Goal: Task Accomplishment & Management: Manage account settings

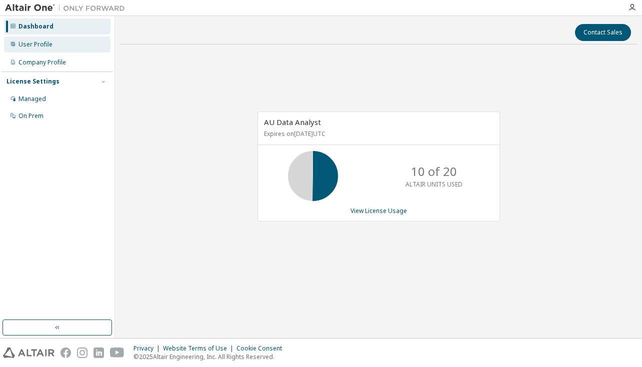
click at [38, 43] on div "User Profile" at bounding box center [36, 45] width 34 height 8
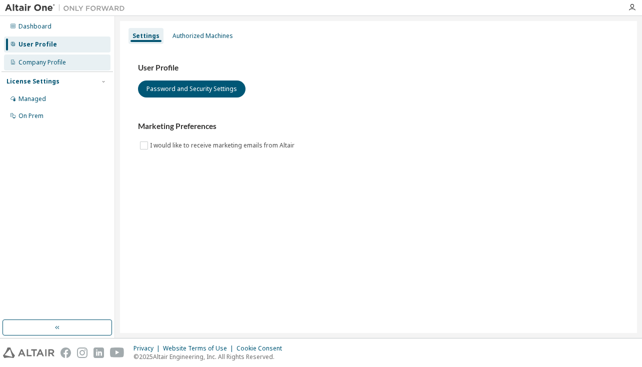
click at [39, 60] on div "Company Profile" at bounding box center [43, 63] width 48 height 8
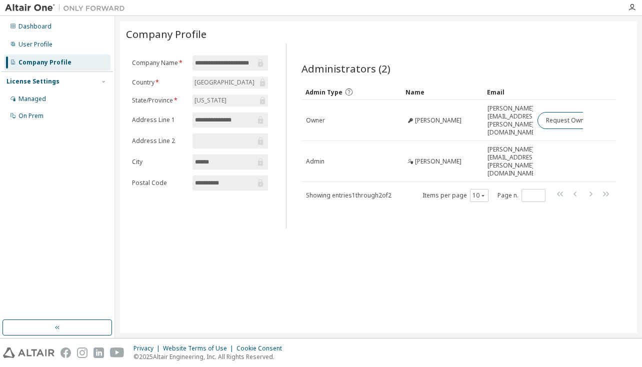
click at [616, 118] on div "Administrators (2) Clear Load Save Save As Field Operator Value Select filter S…" at bounding box center [459, 139] width 339 height 179
click at [37, 46] on div "User Profile" at bounding box center [36, 45] width 34 height 8
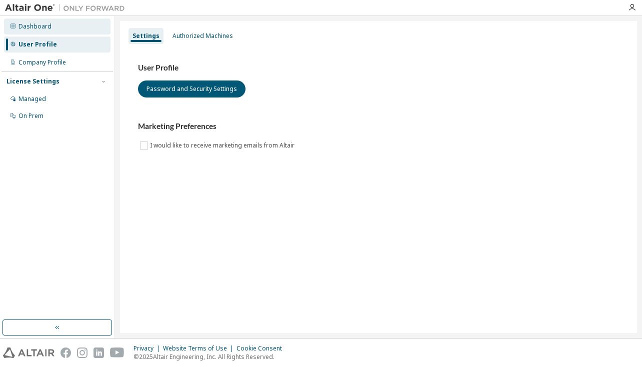
click at [42, 29] on div "Dashboard" at bounding box center [35, 27] width 33 height 8
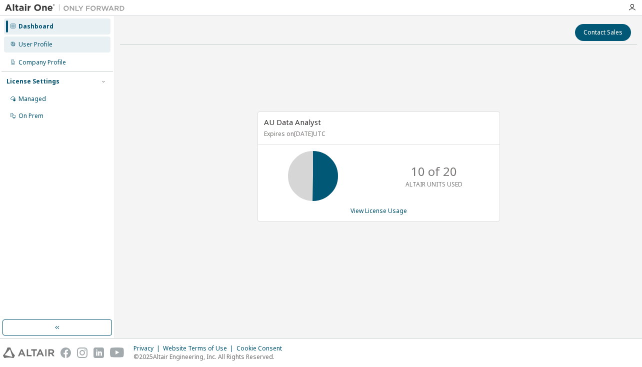
click at [41, 50] on div "User Profile" at bounding box center [57, 45] width 107 height 16
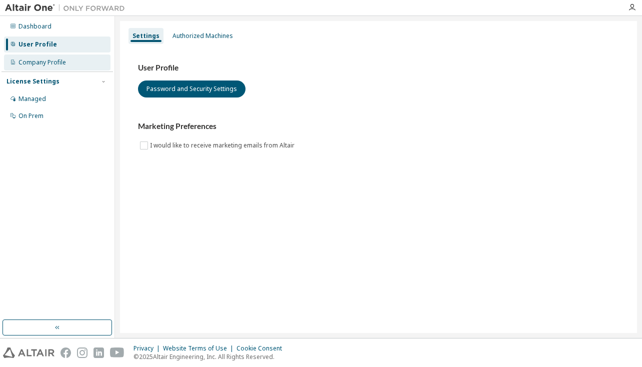
click at [42, 66] on div "Company Profile" at bounding box center [43, 63] width 48 height 8
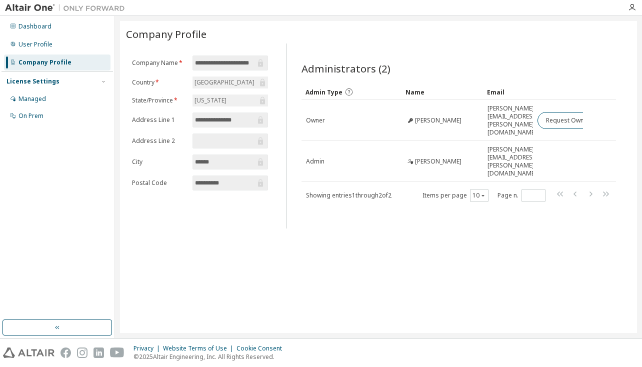
click at [41, 83] on div "License Settings" at bounding box center [33, 82] width 53 height 8
click at [37, 99] on div "Managed" at bounding box center [33, 99] width 28 height 8
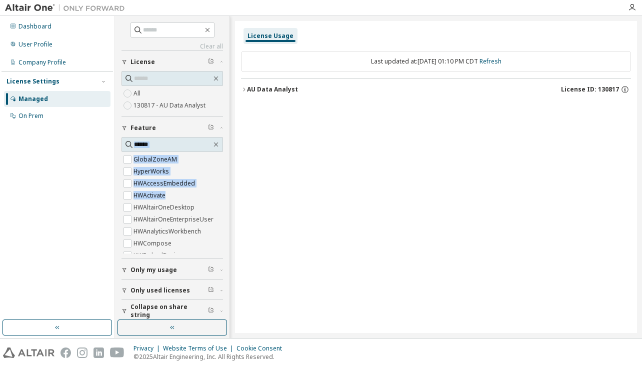
drag, startPoint x: 228, startPoint y: 151, endPoint x: 220, endPoint y: 200, distance: 50.2
click at [220, 200] on div "Clear all Collapse on share string Only used licenses Only my usage Feature Glo…" at bounding box center [172, 177] width 115 height 322
drag, startPoint x: 46, startPoint y: 198, endPoint x: 37, endPoint y: 170, distance: 29.3
click at [46, 195] on div "Dashboard User Profile Company Profile License Settings Managed On Prem" at bounding box center [58, 168] width 112 height 301
click at [551, 152] on div "License Usage Last updated at: Fri 2025-09-05 01:10 PM CDT Refresh AU Data Anal…" at bounding box center [436, 177] width 402 height 312
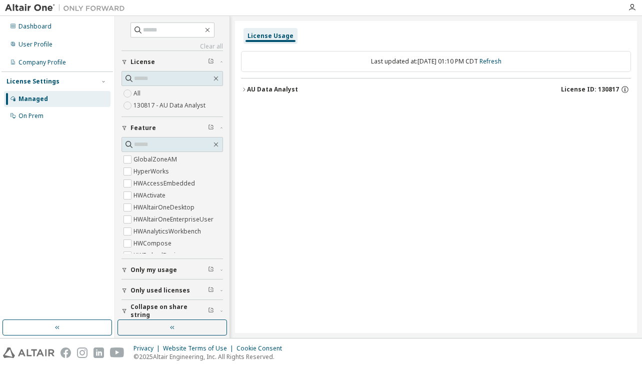
click at [551, 89] on div "AU Data Analyst License ID: 130817" at bounding box center [439, 89] width 384 height 9
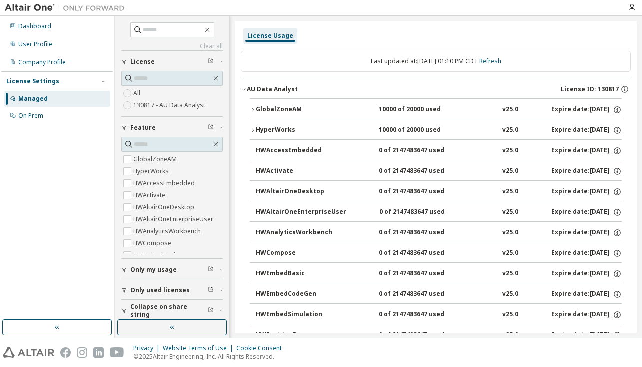
click at [551, 89] on div "AU Data Analyst License ID: 130817" at bounding box center [439, 89] width 384 height 9
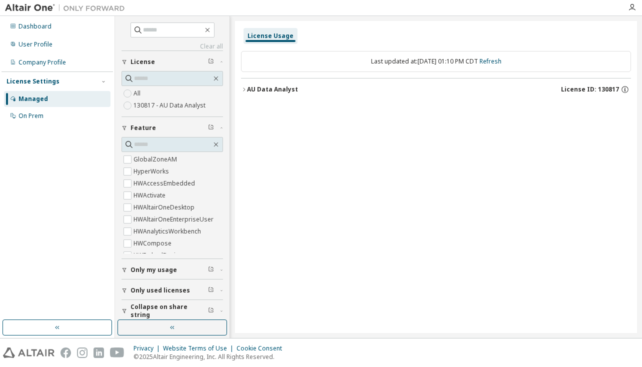
click at [551, 89] on div "AU Data Analyst License ID: 130817" at bounding box center [439, 89] width 384 height 9
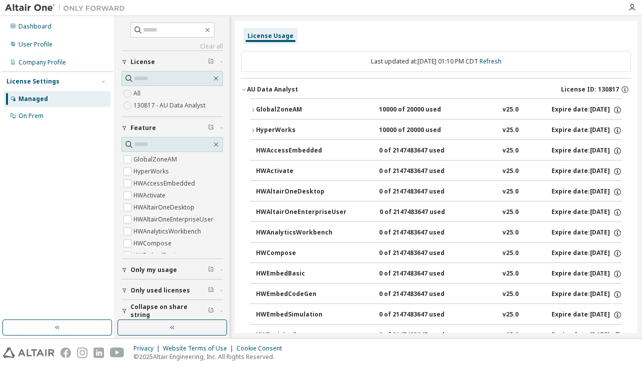
click at [318, 232] on div "HWAnalyticsWorkbench" at bounding box center [301, 233] width 90 height 9
